Goal: Find specific page/section: Find specific page/section

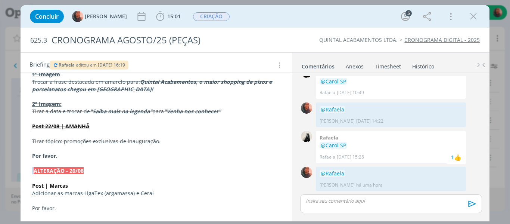
scroll to position [75, 0]
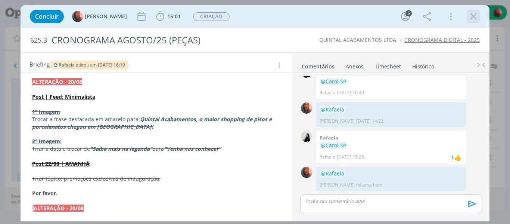
click at [475, 18] on icon "dialog" at bounding box center [473, 16] width 11 height 11
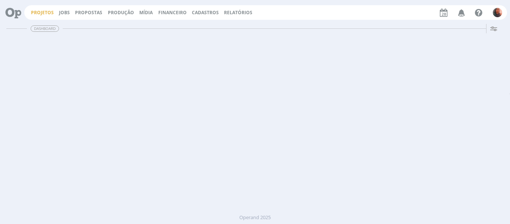
click at [36, 14] on link "Projetos" at bounding box center [42, 12] width 23 height 6
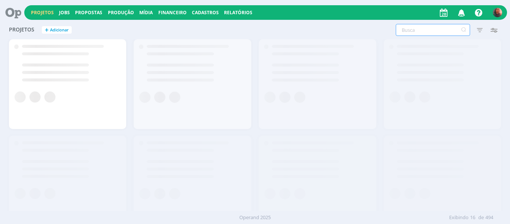
click at [422, 32] on input "text" at bounding box center [433, 30] width 74 height 12
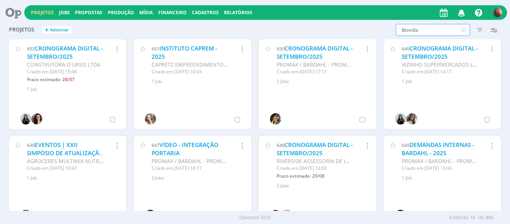
type input "Biovida"
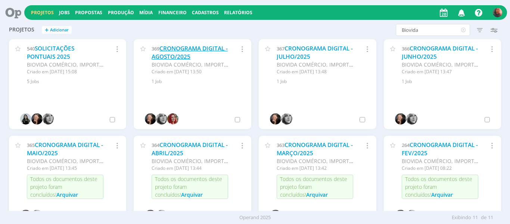
click at [200, 47] on link "CRONOGRAMA DIGITAL - AGOSTO/2025" at bounding box center [190, 52] width 76 height 16
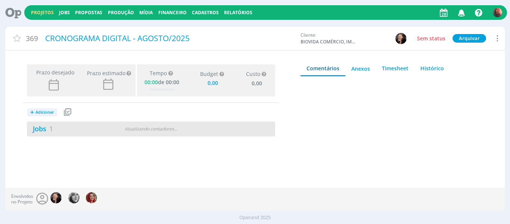
type input "0,00"
click at [115, 125] on div "Jobs 1" at bounding box center [89, 129] width 124 height 10
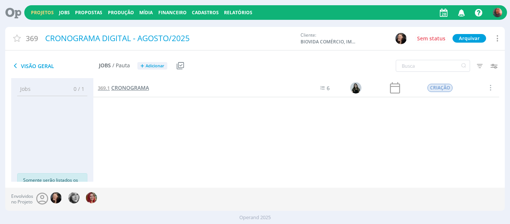
click at [144, 86] on span "CRONOGRAMA" at bounding box center [130, 87] width 38 height 7
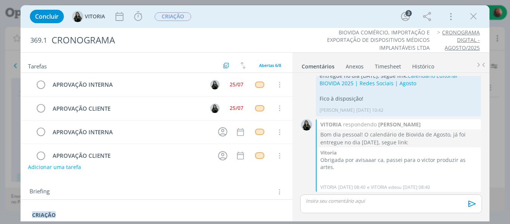
click at [474, 19] on icon "dialog" at bounding box center [473, 16] width 11 height 11
